Goal: Task Accomplishment & Management: Manage account settings

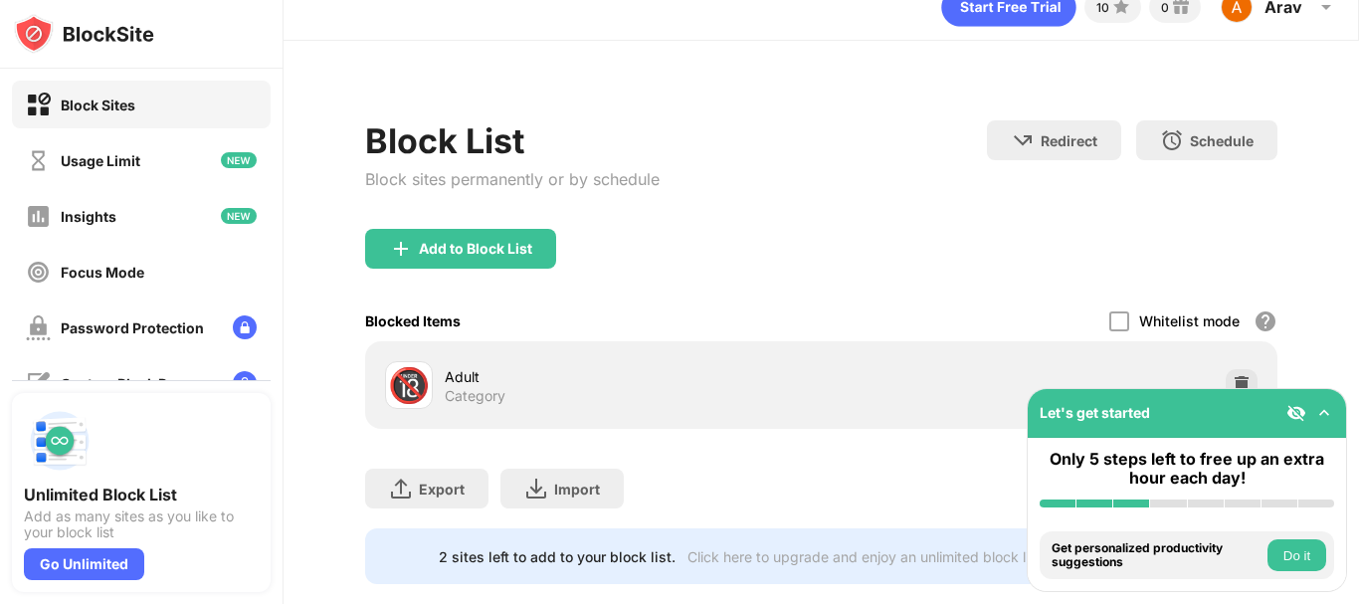
scroll to position [79, 0]
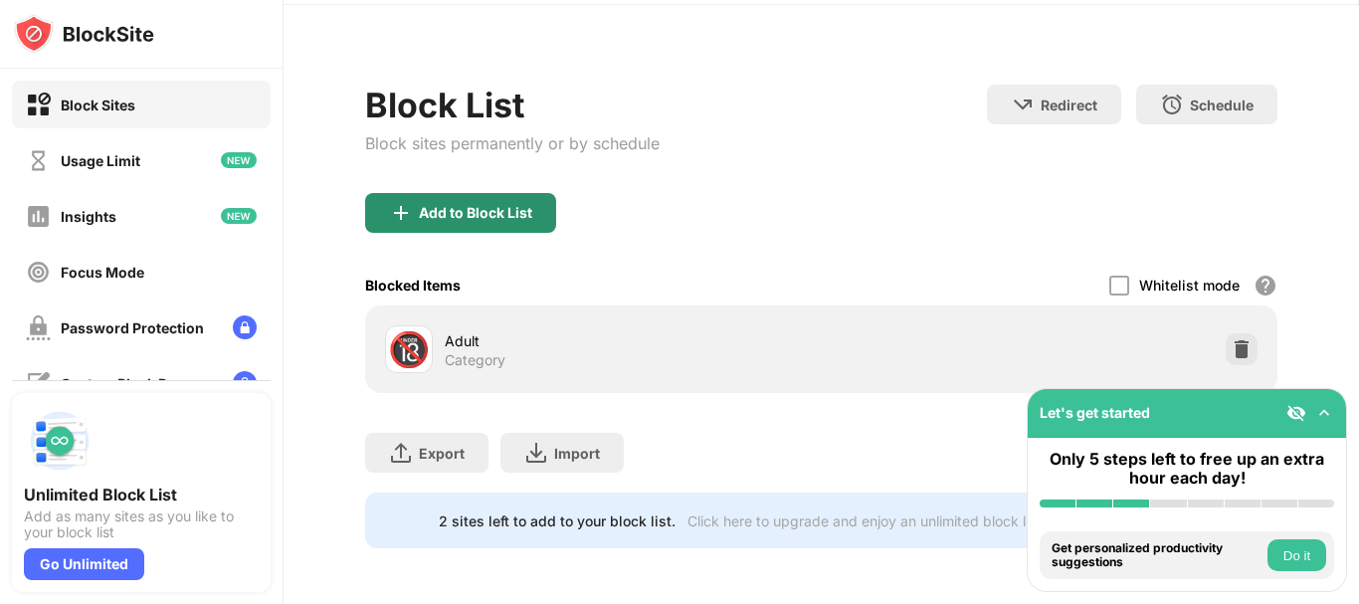
click at [499, 207] on div "Add to Block List" at bounding box center [460, 213] width 191 height 40
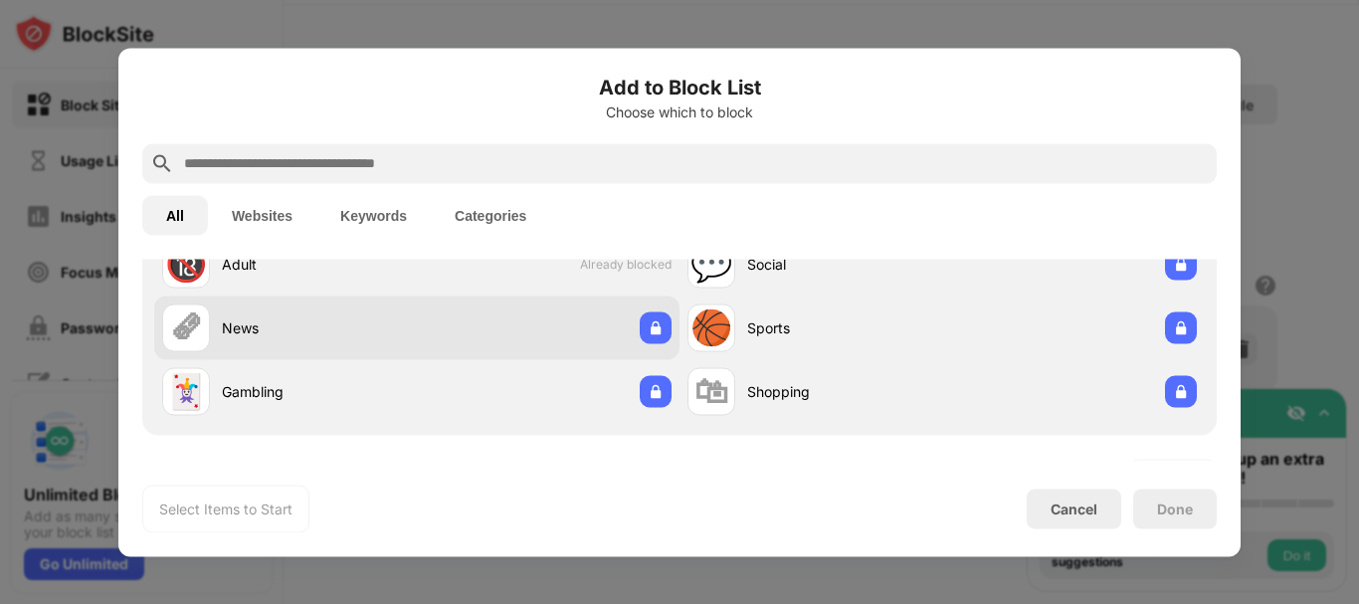
scroll to position [100, 0]
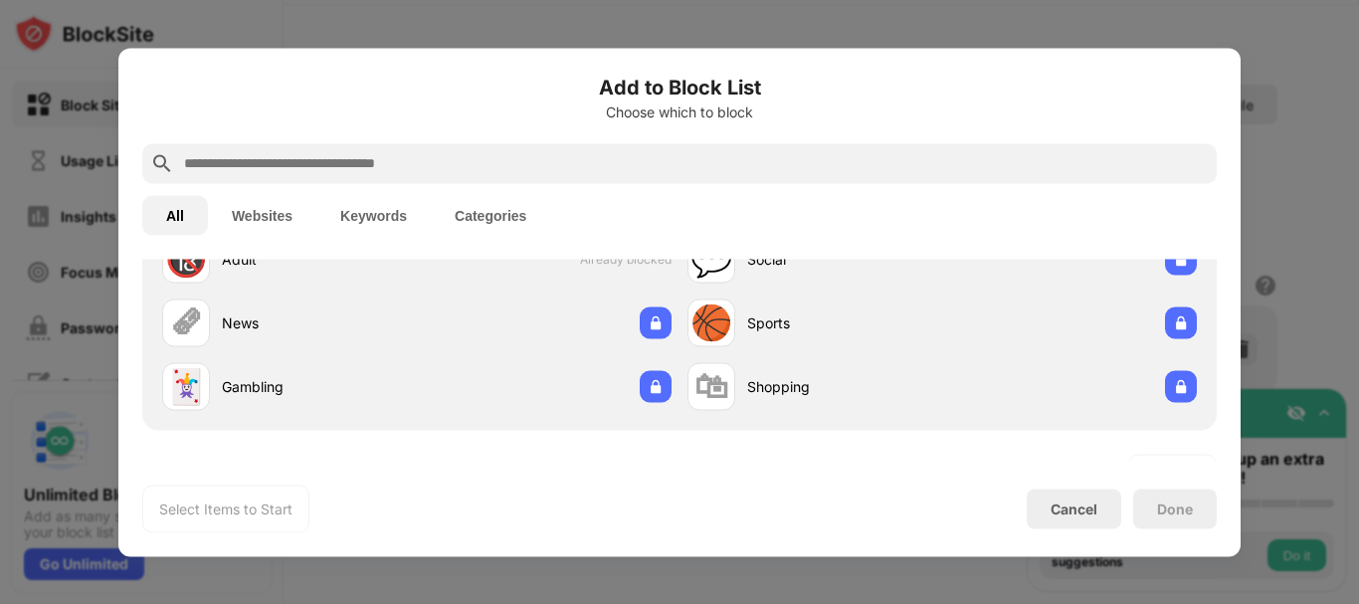
click at [241, 203] on button "Websites" at bounding box center [262, 215] width 108 height 40
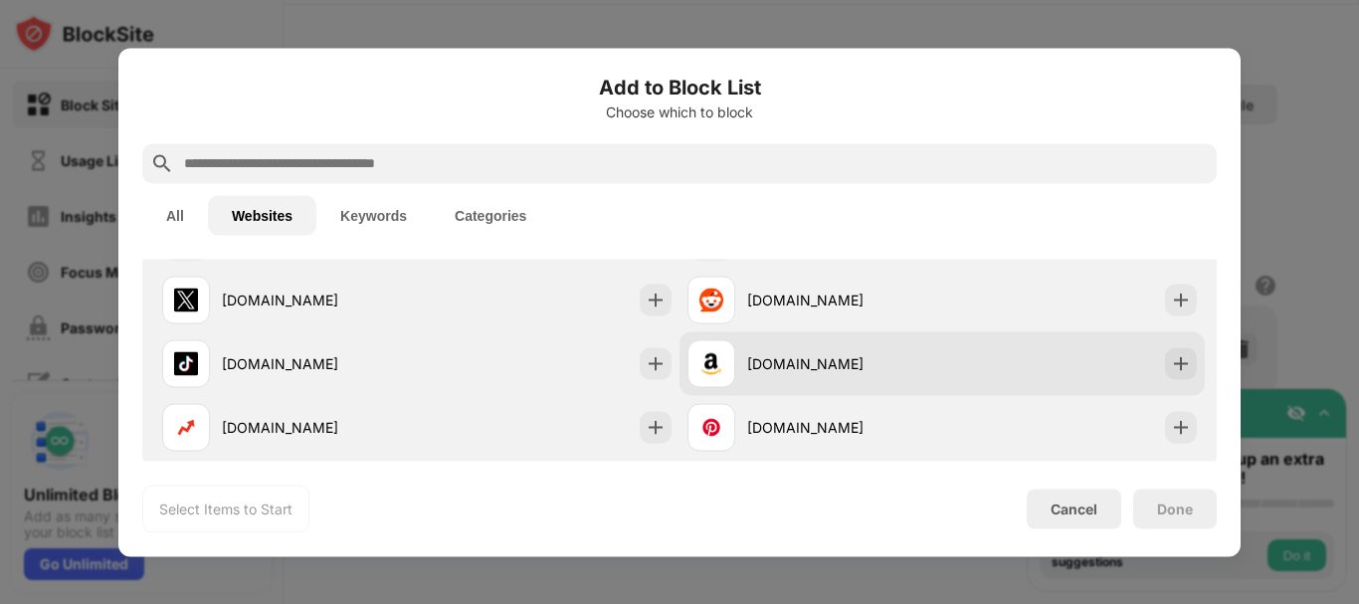
scroll to position [124, 0]
click at [764, 374] on div "[DOMAIN_NAME]" at bounding box center [815, 361] width 255 height 48
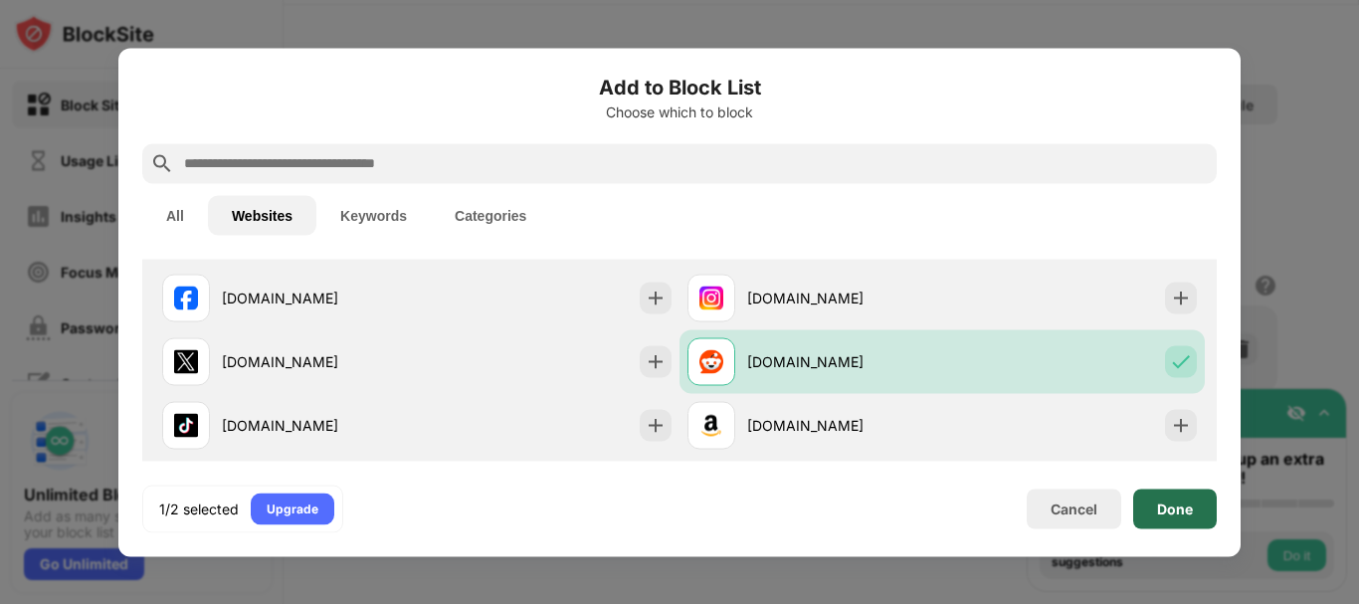
click at [1174, 482] on div "Done" at bounding box center [1175, 509] width 84 height 40
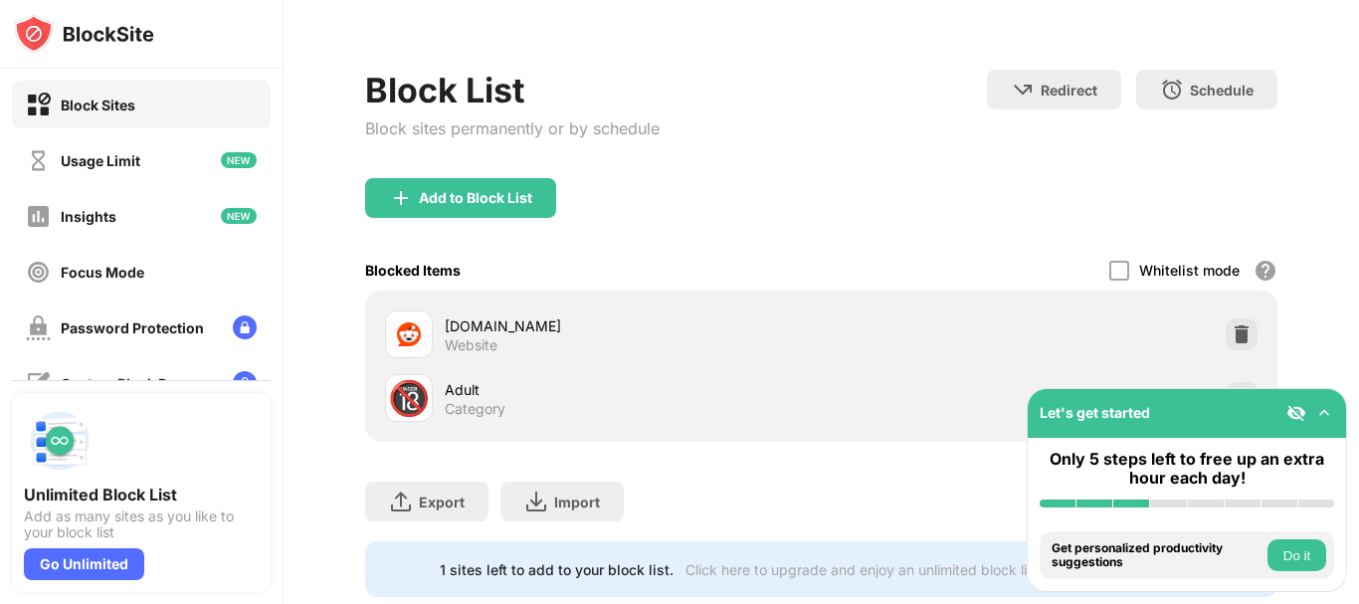
click at [1172, 482] on div "Done" at bounding box center [1175, 509] width 36 height 16
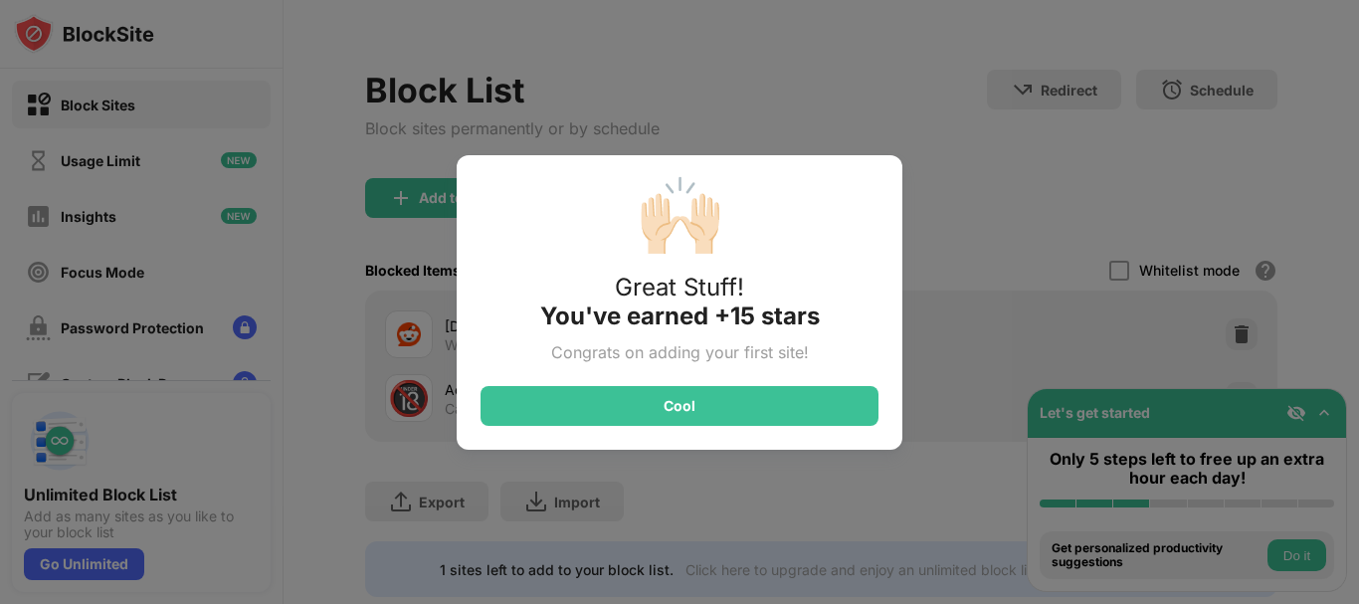
click at [930, 384] on div "🙌🏻 Great Stuff! You've earned +15 stars Congrats on adding your first site! Cool" at bounding box center [679, 302] width 1359 height 604
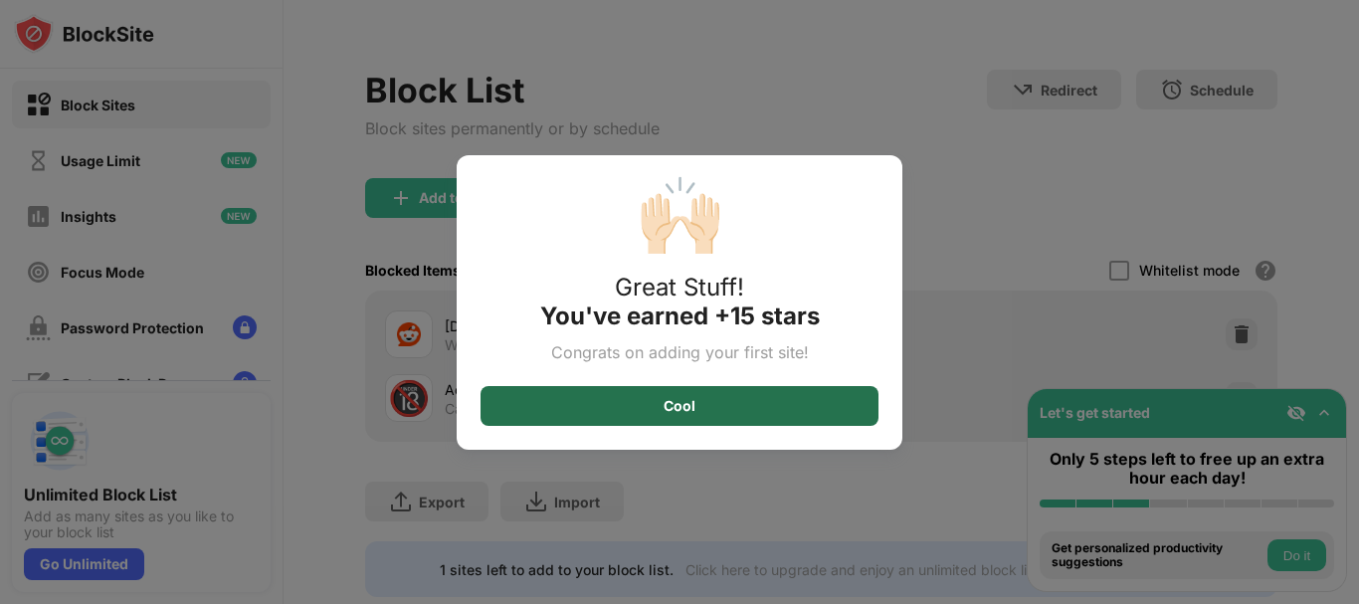
click at [815, 397] on div "Cool" at bounding box center [680, 406] width 398 height 40
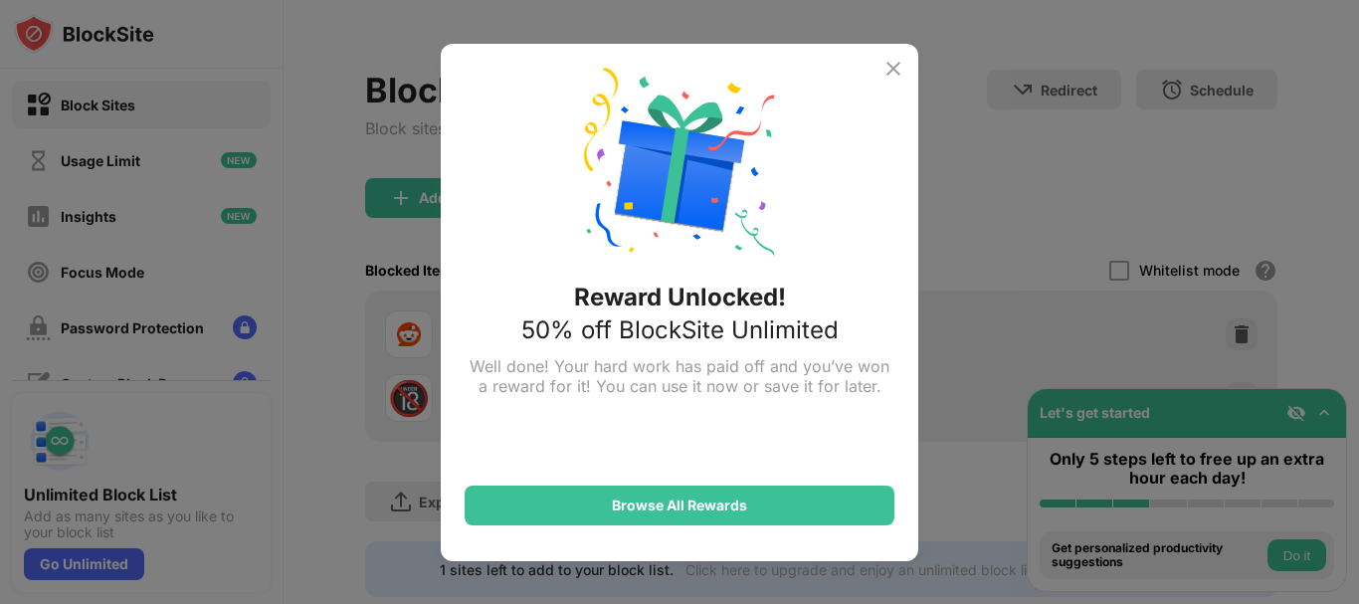
click at [892, 68] on img at bounding box center [894, 69] width 24 height 24
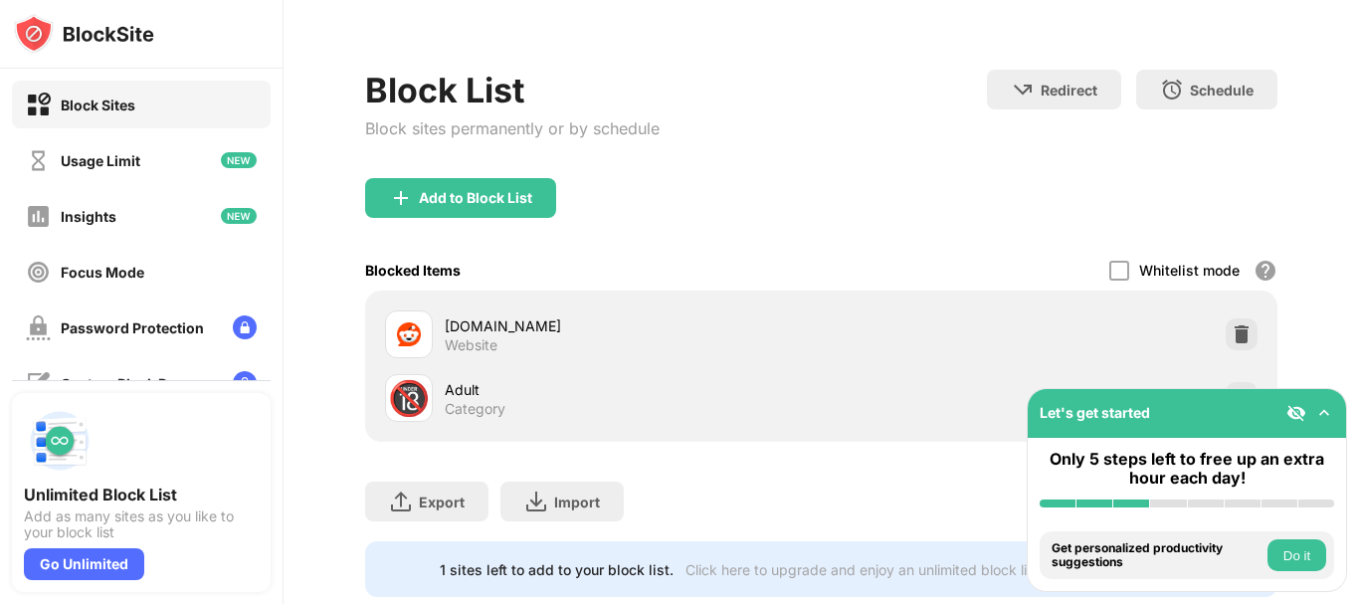
click at [1324, 421] on img at bounding box center [1325, 413] width 20 height 20
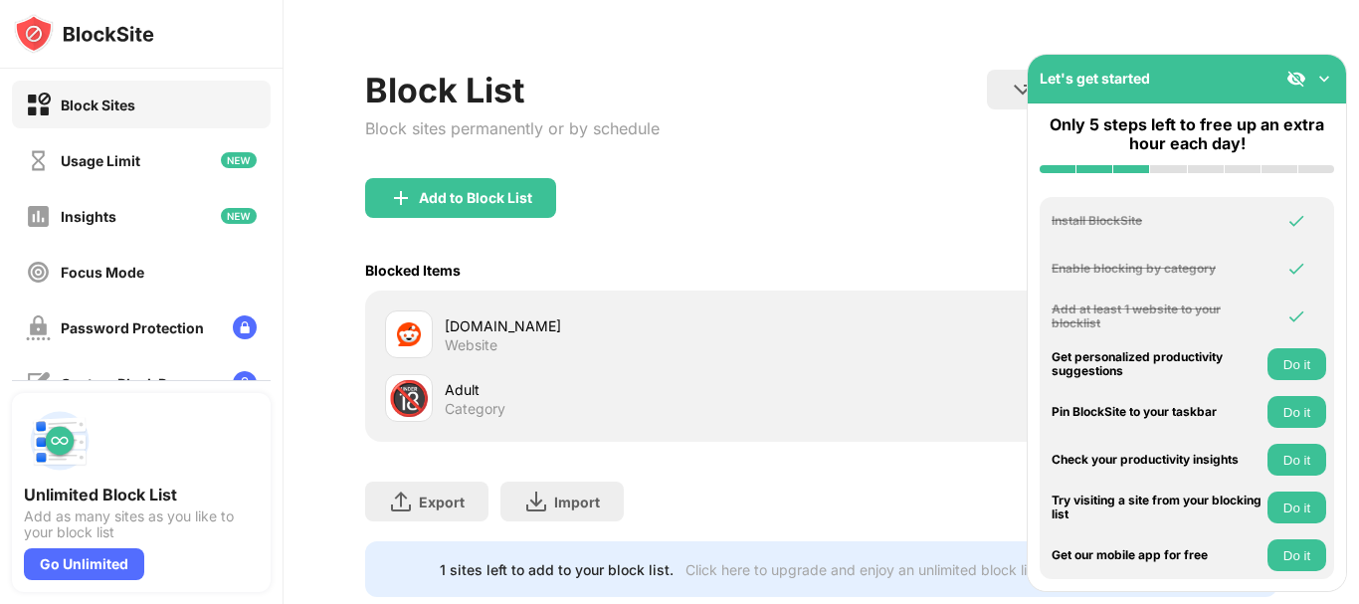
click at [1320, 80] on img at bounding box center [1325, 79] width 20 height 20
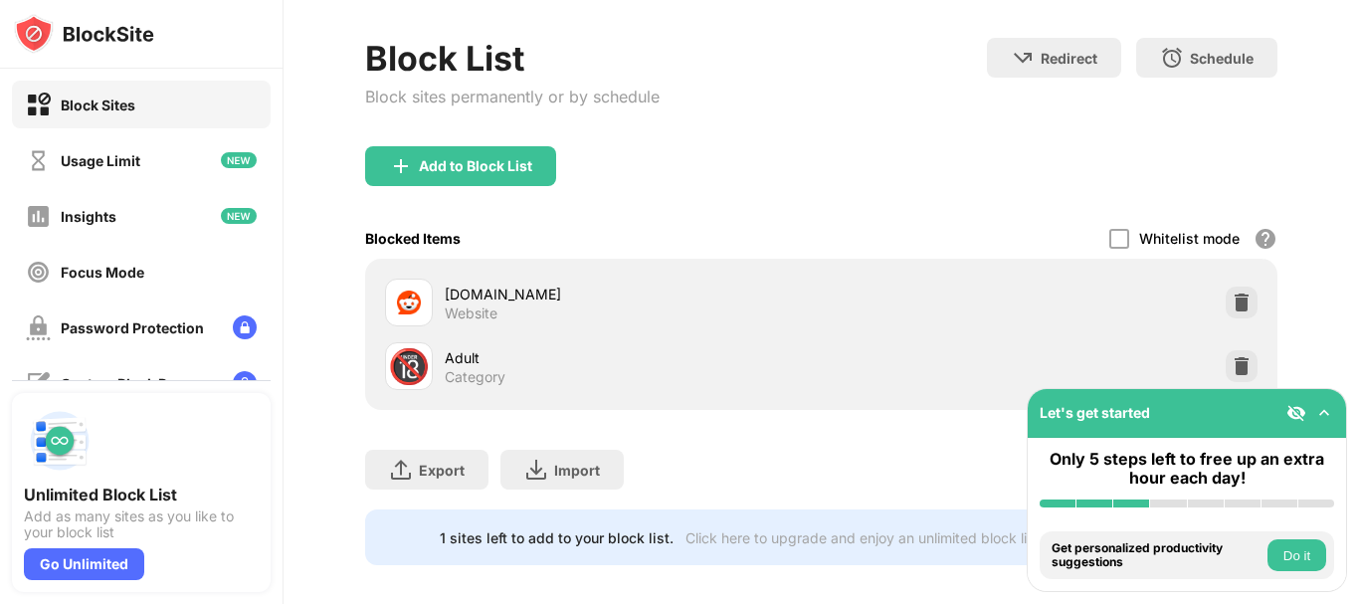
scroll to position [142, 0]
